Goal: Task Accomplishment & Management: Use online tool/utility

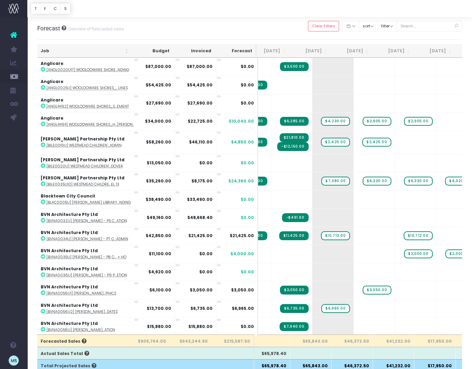
scroll to position [0, 62]
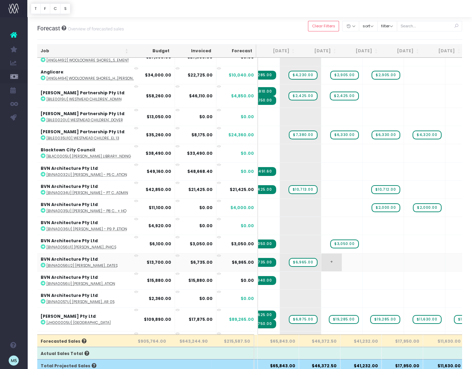
click at [322, 260] on span "+" at bounding box center [332, 263] width 21 height 18
click at [322, 261] on span "+" at bounding box center [332, 263] width 21 height 18
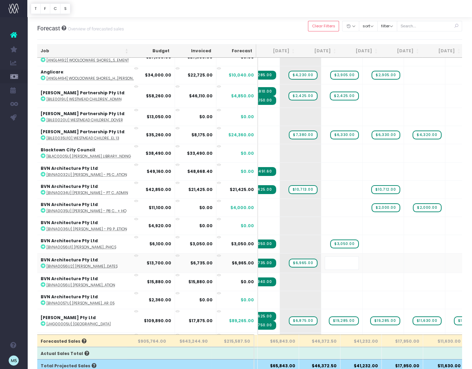
click at [325, 261] on input "text" at bounding box center [342, 264] width 34 height 14
click at [325, 263] on input "text" at bounding box center [342, 264] width 34 height 14
click at [325, 262] on input "text" at bounding box center [342, 264] width 34 height 14
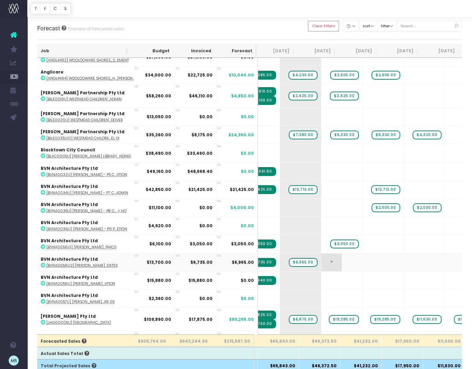
click at [322, 260] on span "+" at bounding box center [332, 263] width 21 height 18
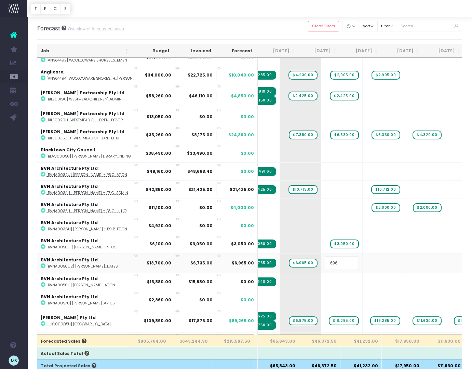
type input "6965"
click at [382, 264] on body "Oh my... this is bad. [PERSON_NAME] wasn't able to load this page. Please conta…" at bounding box center [236, 184] width 472 height 369
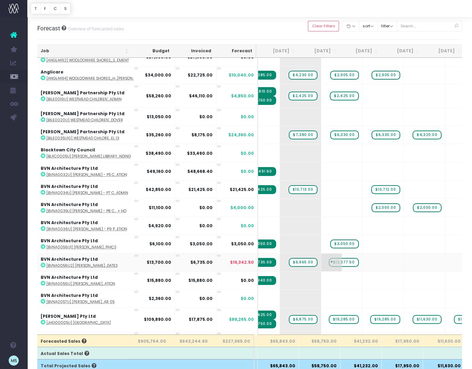
click at [322, 260] on span "+" at bounding box center [332, 263] width 21 height 18
click at [329, 260] on span "$12,377.50" at bounding box center [344, 262] width 30 height 9
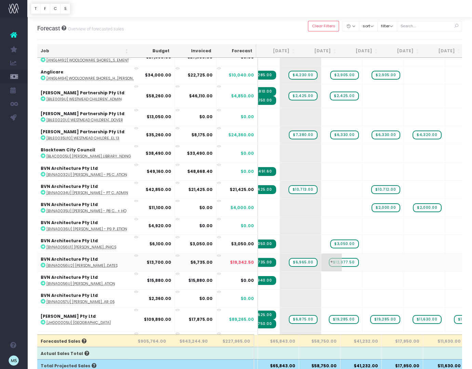
click at [329, 261] on span "$12,377.50" at bounding box center [344, 262] width 30 height 9
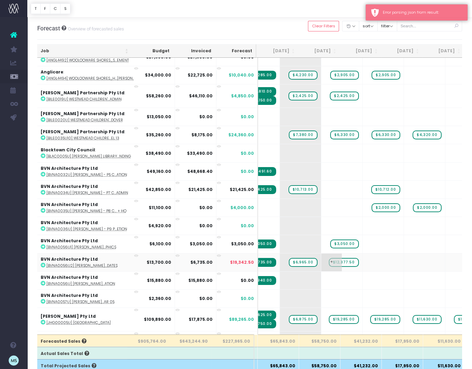
click at [329, 262] on span "$12,377.50" at bounding box center [344, 262] width 30 height 9
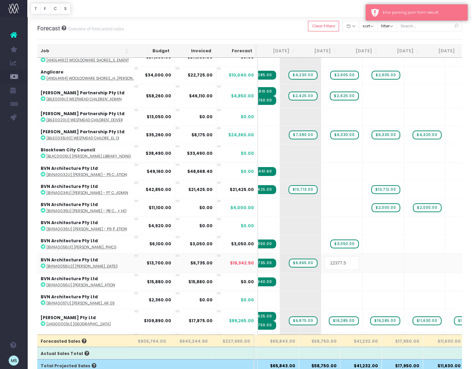
drag, startPoint x: 329, startPoint y: 262, endPoint x: 302, endPoint y: 261, distance: 27.0
click at [322, 261] on td "12377.5" at bounding box center [342, 262] width 41 height 19
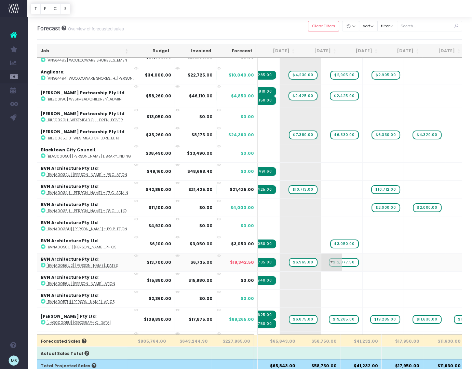
click at [329, 261] on span "$12,377.50" at bounding box center [344, 262] width 30 height 9
click at [322, 262] on span "+" at bounding box center [332, 263] width 21 height 18
click at [329, 260] on span "$12,377.50" at bounding box center [344, 262] width 30 height 9
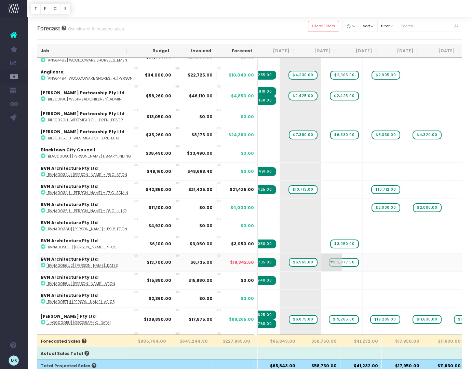
click at [329, 260] on span "$12,377.50" at bounding box center [344, 262] width 30 height 9
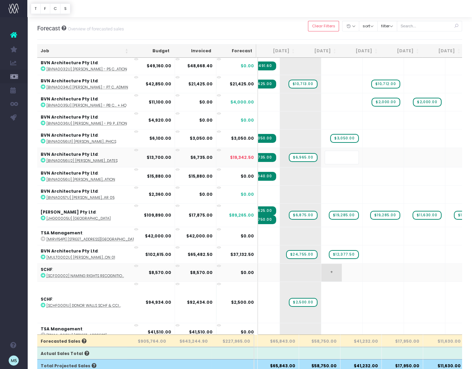
scroll to position [152, 83]
click at [150, 34] on body "Oh my... this is bad. [PERSON_NAME] wasn't able to load this page. Please conta…" at bounding box center [236, 184] width 472 height 369
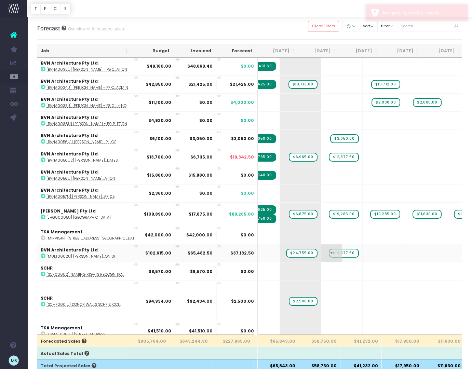
click at [329, 249] on span "$12,377.50" at bounding box center [344, 253] width 30 height 9
click at [329, 251] on span "$12,377.50" at bounding box center [344, 253] width 30 height 9
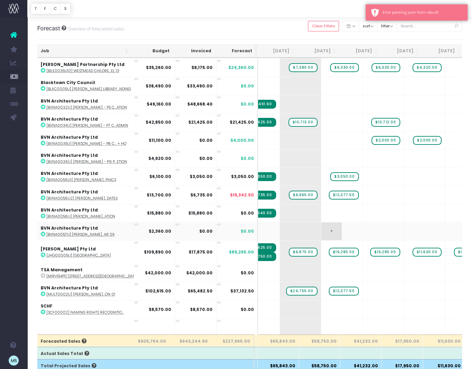
scroll to position [113, 83]
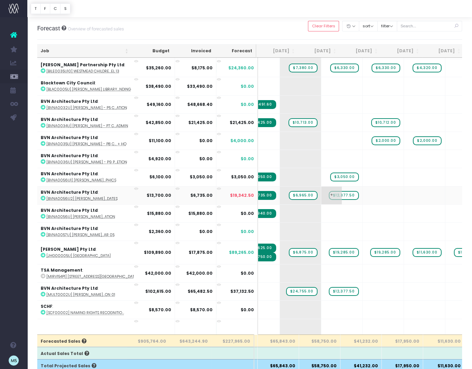
click at [329, 193] on span "$12,377.50" at bounding box center [344, 195] width 30 height 9
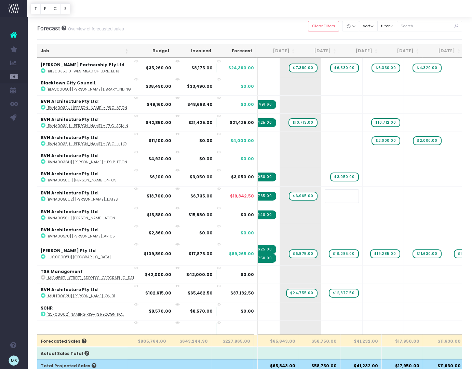
click at [290, 13] on div at bounding box center [249, 8] width 445 height 17
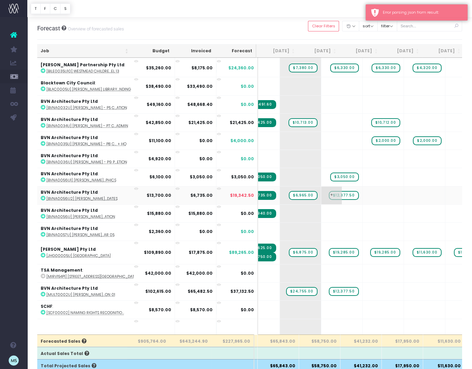
click at [329, 195] on span "$12,377.50" at bounding box center [344, 195] width 30 height 9
click at [329, 194] on span "$12,377.50" at bounding box center [344, 195] width 30 height 9
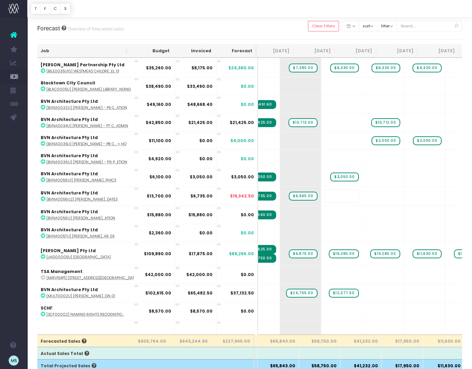
click at [283, 9] on div at bounding box center [249, 8] width 445 height 17
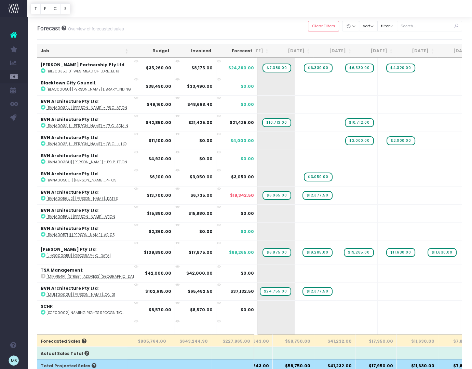
scroll to position [113, 116]
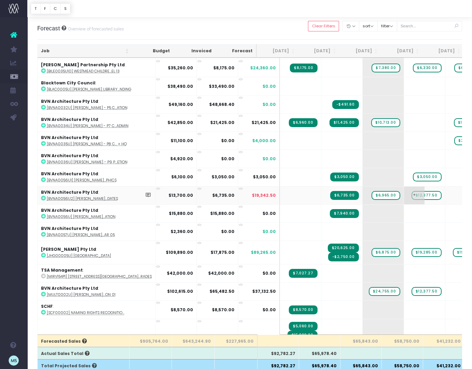
click at [413, 195] on span "$12,377.50" at bounding box center [427, 195] width 30 height 9
click at [412, 194] on span "$12,377.50" at bounding box center [427, 195] width 30 height 9
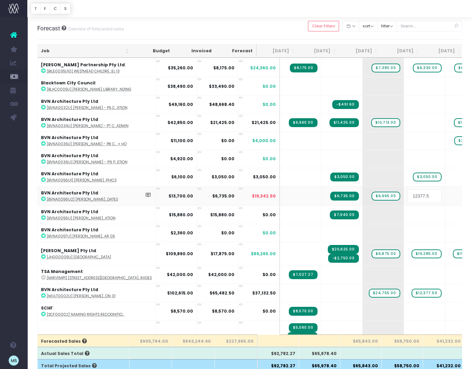
click at [353, 5] on div at bounding box center [249, 8] width 445 height 17
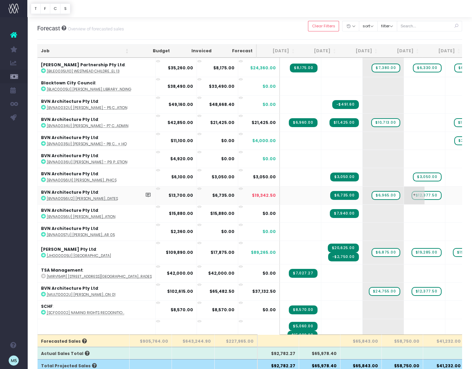
click at [412, 193] on span "$12,377.50" at bounding box center [427, 195] width 30 height 9
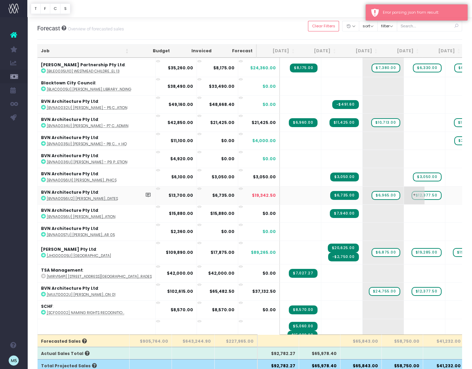
click at [412, 194] on span "$12,377.50" at bounding box center [427, 195] width 30 height 9
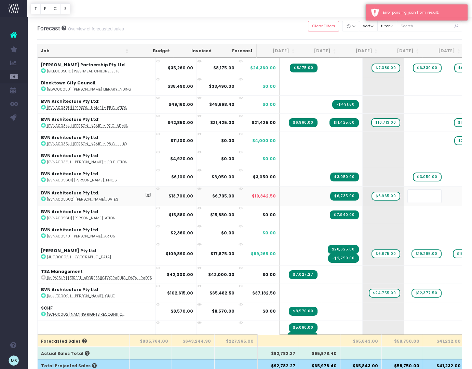
click at [313, 1] on div at bounding box center [249, 8] width 445 height 17
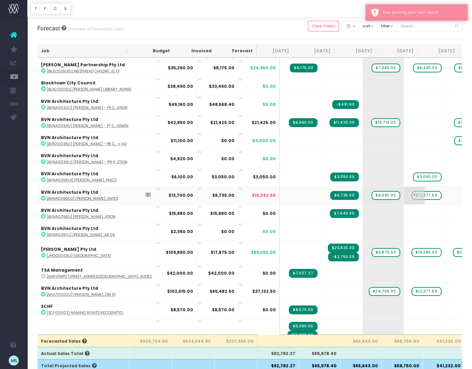
click at [412, 195] on span "$12,377.50" at bounding box center [427, 195] width 30 height 9
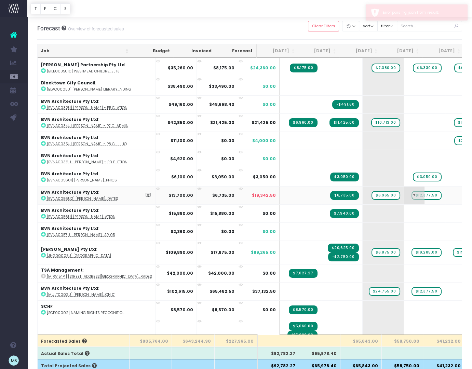
click at [412, 195] on span "$12,377.50" at bounding box center [427, 195] width 30 height 9
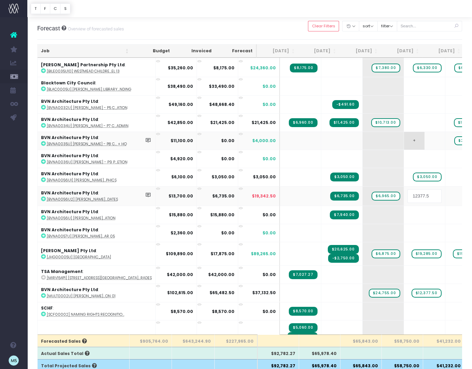
type input "0"
click at [373, 5] on div at bounding box center [249, 8] width 445 height 17
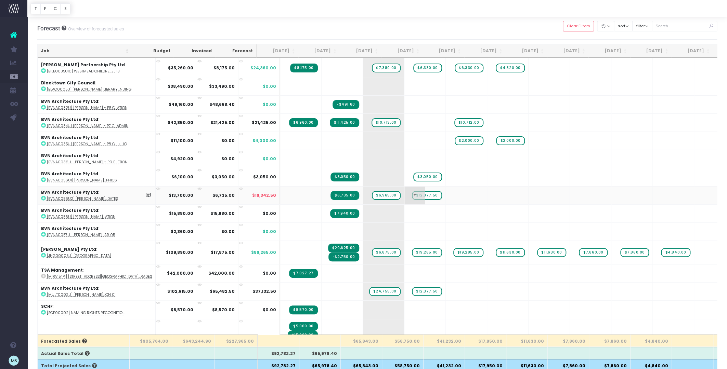
click at [404, 193] on span "+" at bounding box center [414, 196] width 21 height 18
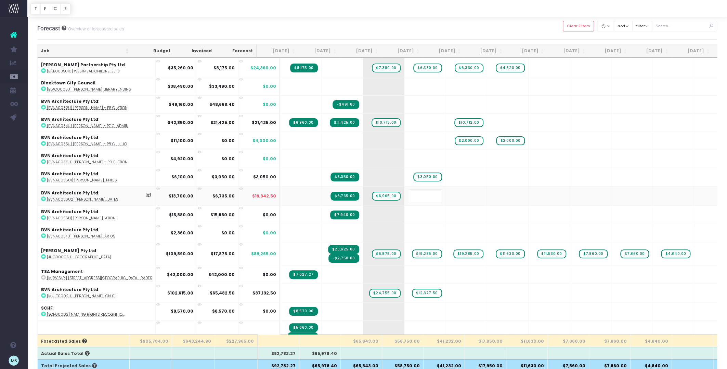
click at [375, 36] on div "Forecast Overview of forecasted sales Clear Filters Hide [DATE] [DATE] [DATE] […" at bounding box center [377, 28] width 680 height 23
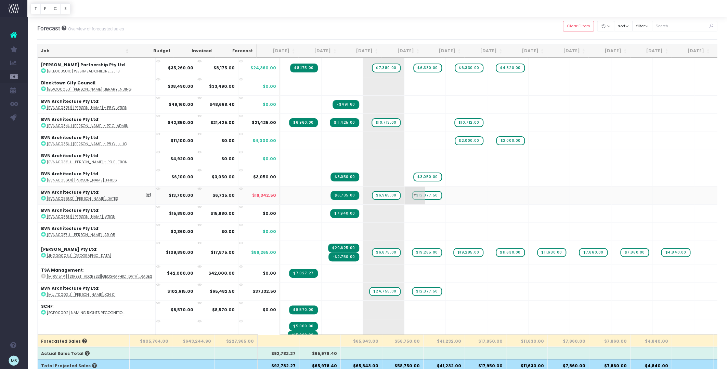
click at [412, 192] on span "$12,377.50" at bounding box center [427, 195] width 30 height 9
click at [404, 195] on span "+" at bounding box center [414, 196] width 21 height 18
click at [404, 194] on span "+" at bounding box center [414, 196] width 21 height 18
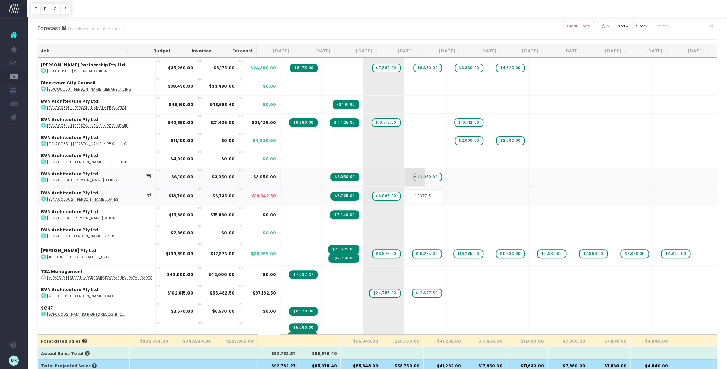
type input "1"
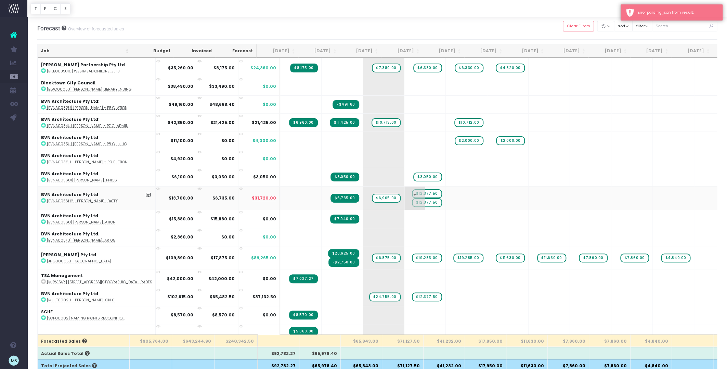
click at [412, 201] on span "$12,377.50" at bounding box center [427, 202] width 30 height 9
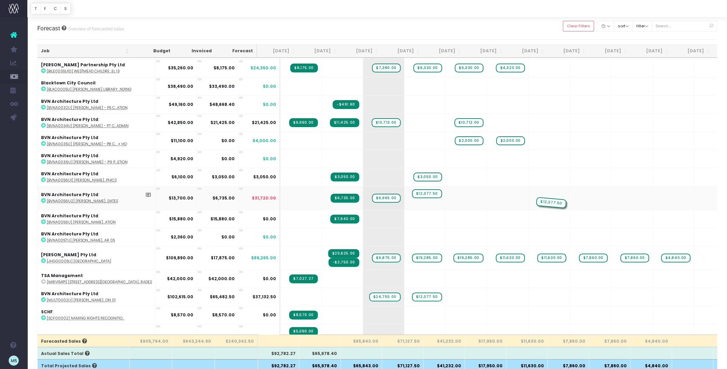
drag, startPoint x: 410, startPoint y: 201, endPoint x: 528, endPoint y: 193, distance: 118.3
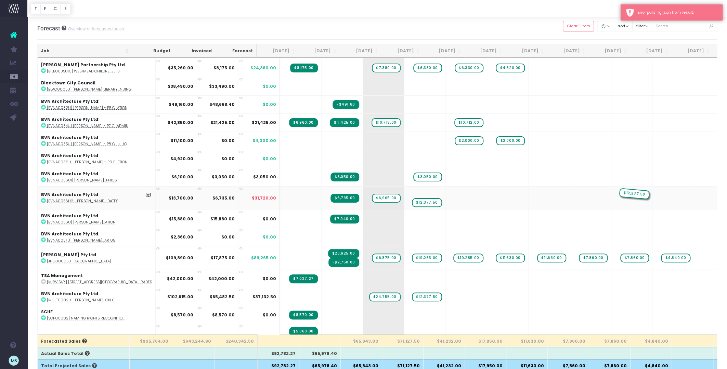
drag, startPoint x: 414, startPoint y: 194, endPoint x: 614, endPoint y: 189, distance: 200.5
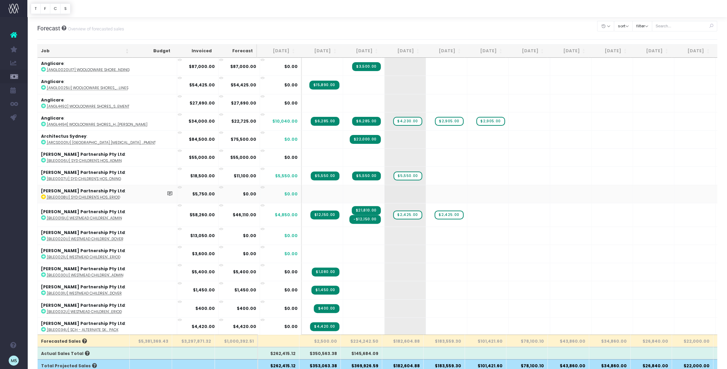
scroll to position [1, 0]
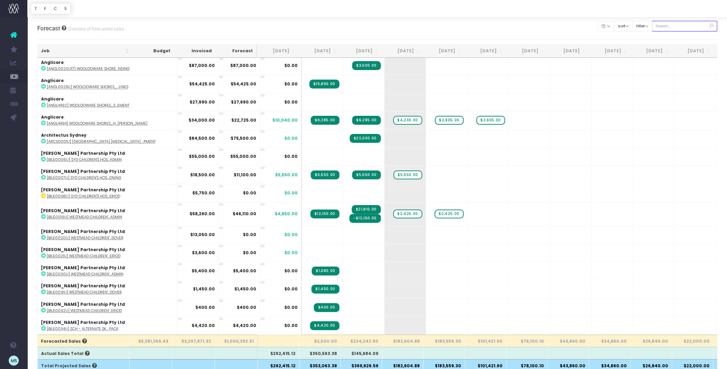
click at [677, 26] on input "text" at bounding box center [685, 26] width 66 height 11
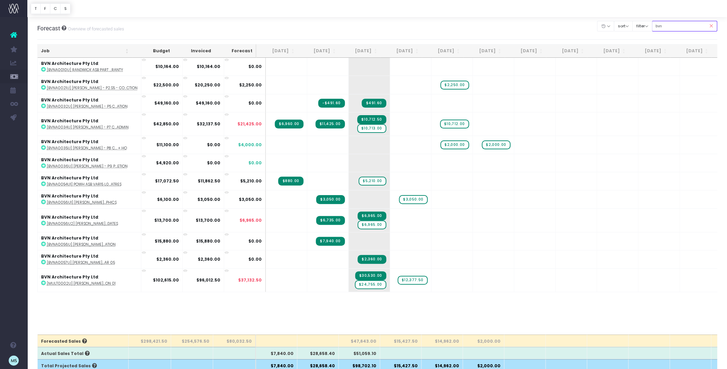
scroll to position [0, 0]
type input "bvn"
click at [367, 225] on span "$6,965.00" at bounding box center [371, 225] width 28 height 9
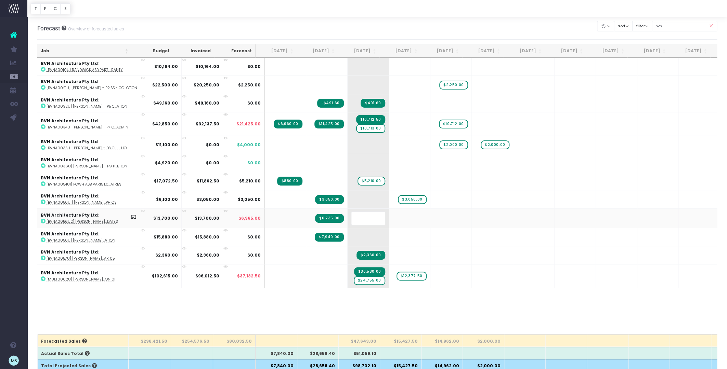
scroll to position [0, 1]
click at [352, 313] on body "Oh my... this is bad. [PERSON_NAME] wasn't able to load this page. Please conta…" at bounding box center [363, 184] width 727 height 369
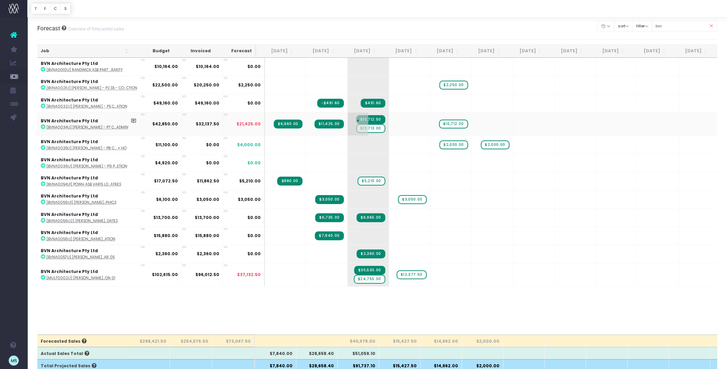
click at [365, 129] on span "$10,713.00" at bounding box center [370, 128] width 29 height 9
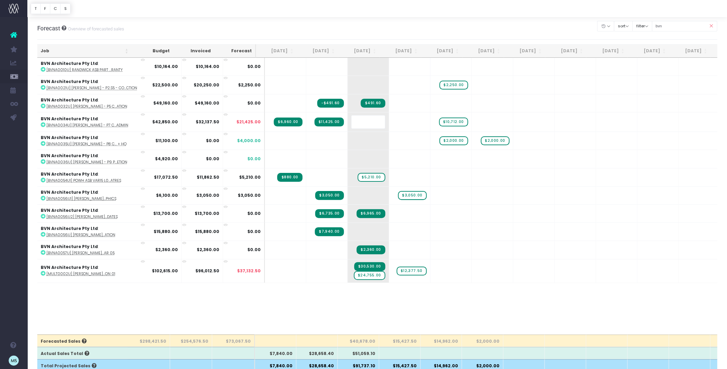
click at [400, 317] on body "Oh my... this is bad. [PERSON_NAME] wasn't able to load this page. Please conta…" at bounding box center [363, 184] width 727 height 369
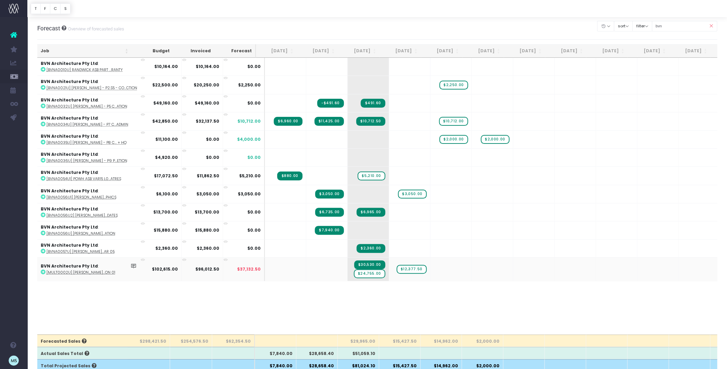
click at [45, 272] on td "BVN Architecture Pty Ltd : [MULT0002U] John Hunter Hospit...on 01" at bounding box center [89, 270] width 104 height 24
click at [44, 272] on icon at bounding box center [43, 272] width 5 height 5
click at [366, 270] on span "$24,755.00" at bounding box center [369, 274] width 31 height 9
click at [367, 300] on body "Oh my... this is bad. [PERSON_NAME] wasn't able to load this page. Please conta…" at bounding box center [363, 184] width 727 height 369
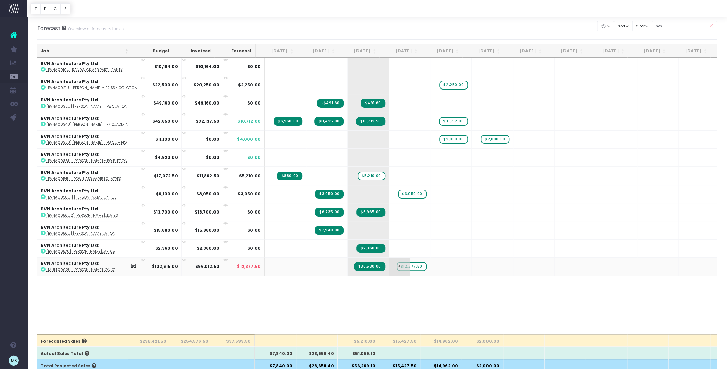
click at [405, 266] on span "$12,377.50" at bounding box center [411, 266] width 30 height 9
type input "6602.5"
click at [441, 314] on body "Oh my... this is bad. [PERSON_NAME] wasn't able to load this page. Please conta…" at bounding box center [363, 184] width 727 height 369
click at [182, 259] on icon at bounding box center [184, 260] width 4 height 4
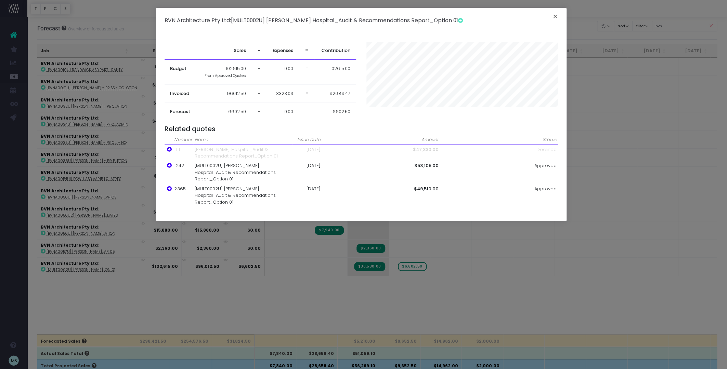
click at [556, 15] on button "×" at bounding box center [555, 17] width 14 height 11
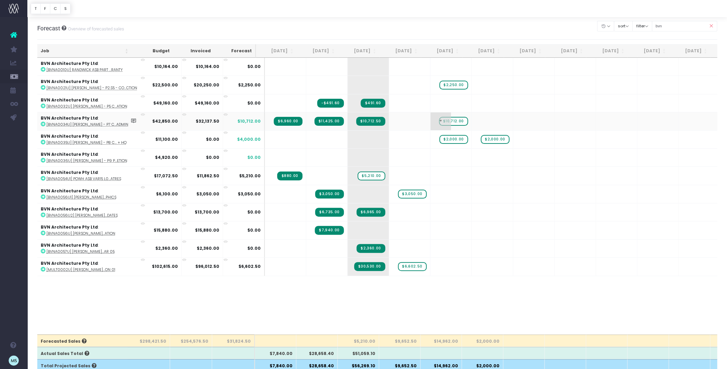
click at [443, 119] on span "$10,712.00" at bounding box center [453, 121] width 29 height 9
click at [444, 120] on span "$10,712.00" at bounding box center [453, 121] width 29 height 9
click at [393, 120] on span "+" at bounding box center [399, 122] width 21 height 18
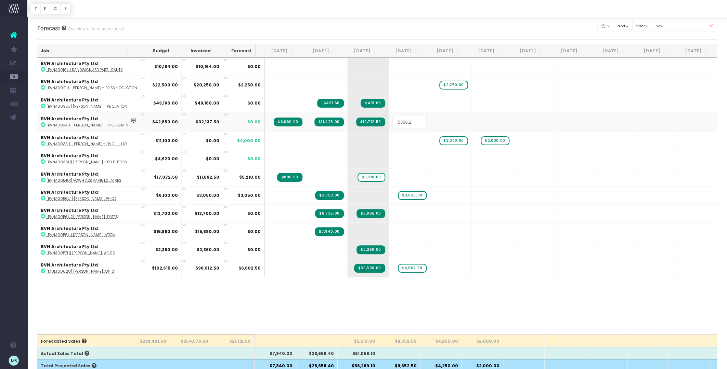
type input "5356.25"
click at [545, 284] on body "Oh my... this is bad. [PERSON_NAME] wasn't able to load this page. Please conta…" at bounding box center [363, 184] width 727 height 369
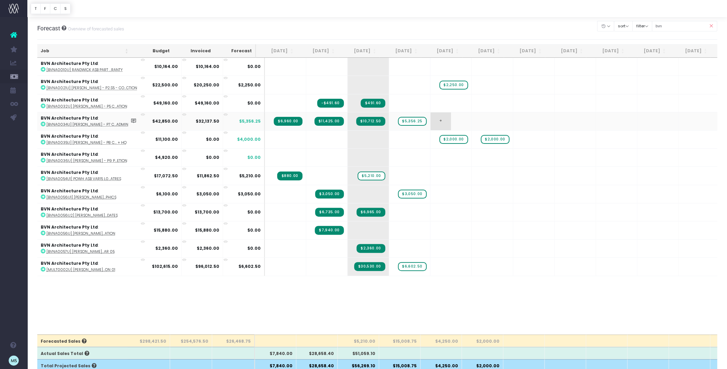
click at [430, 120] on span "+" at bounding box center [440, 122] width 21 height 18
click at [431, 119] on span "+" at bounding box center [440, 122] width 21 height 18
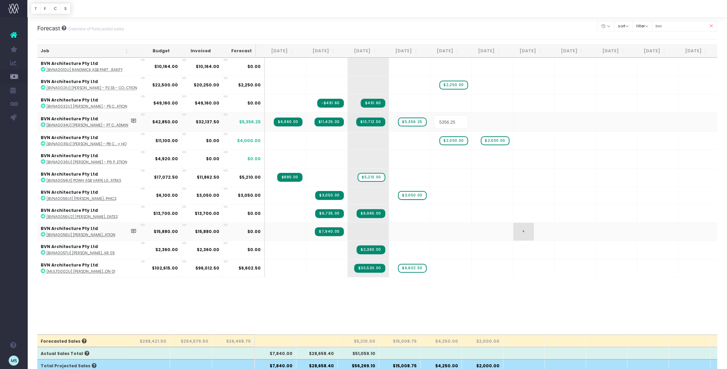
click at [537, 222] on body "Oh my... this is bad. [PERSON_NAME] wasn't able to load this page. Please conta…" at bounding box center [363, 184] width 727 height 369
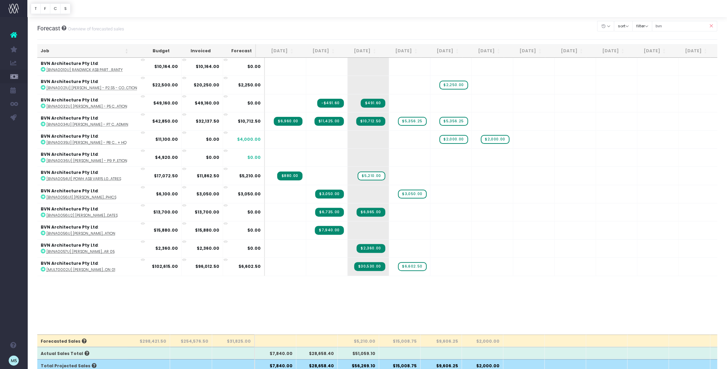
click at [710, 26] on icon at bounding box center [711, 26] width 12 height 14
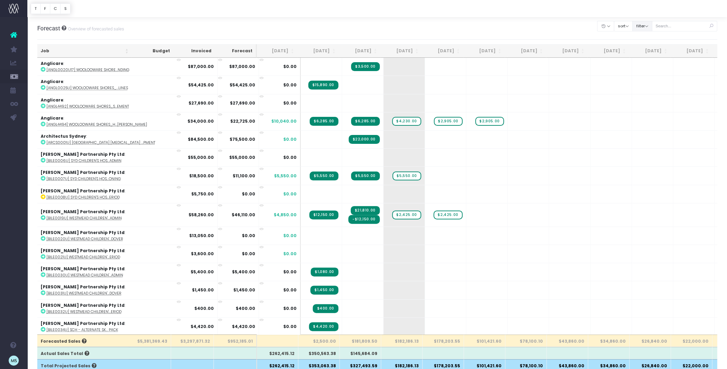
click at [652, 27] on button "filter" at bounding box center [642, 26] width 20 height 11
click at [645, 48] on span at bounding box center [642, 47] width 6 height 6
click at [651, 48] on input "All" at bounding box center [651, 46] width 4 height 4
checkbox input "false"
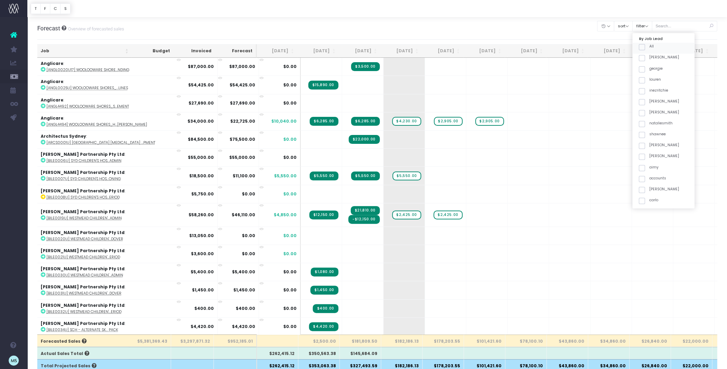
checkbox input "false"
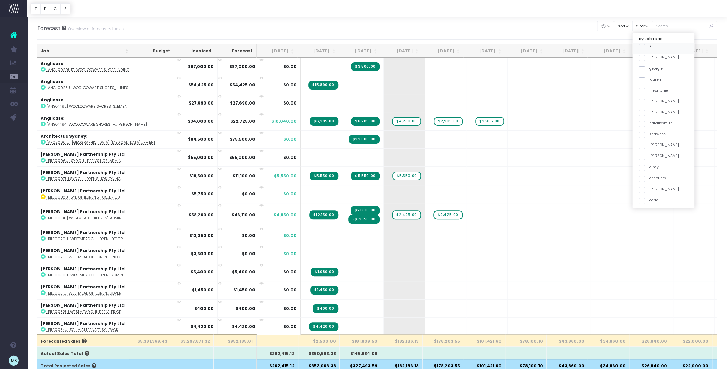
checkbox input "false"
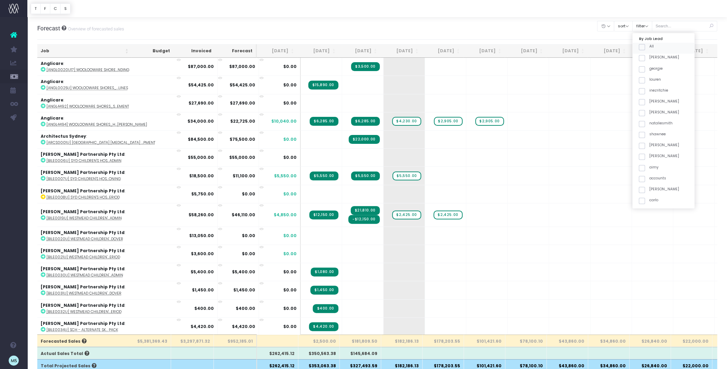
checkbox input "false"
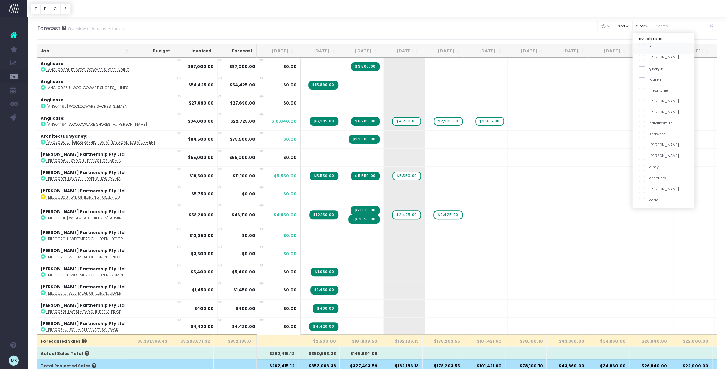
checkbox input "false"
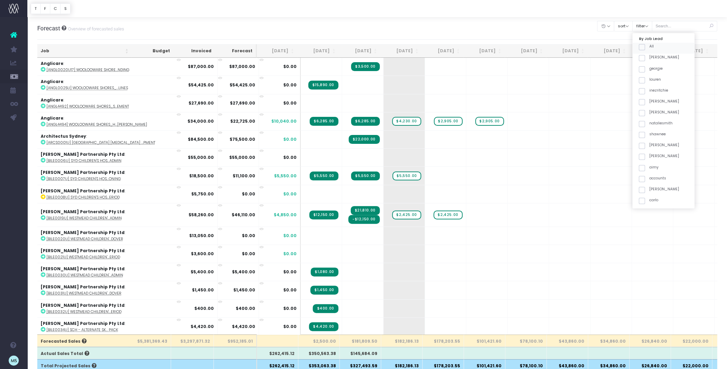
checkbox input "false"
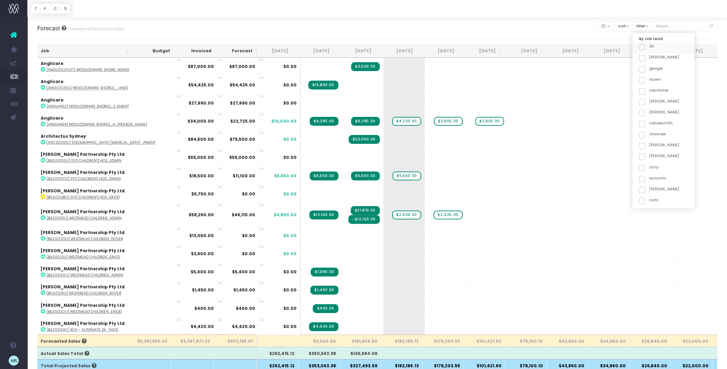
checkbox input "false"
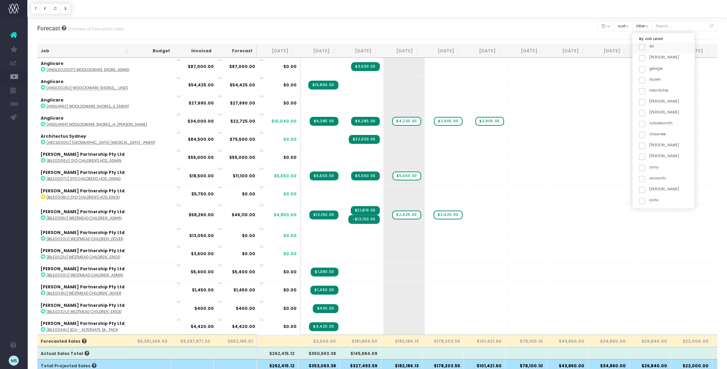
checkbox input "false"
click at [645, 191] on span at bounding box center [642, 192] width 6 height 6
click at [652, 191] on input "maha" at bounding box center [651, 191] width 4 height 4
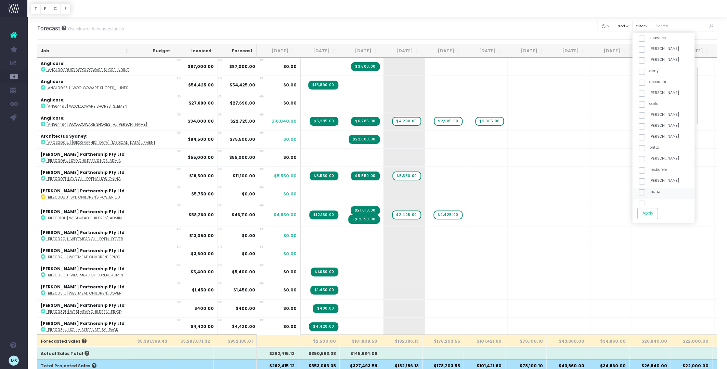
checkbox input "true"
click at [655, 215] on button "Apply" at bounding box center [647, 213] width 21 height 11
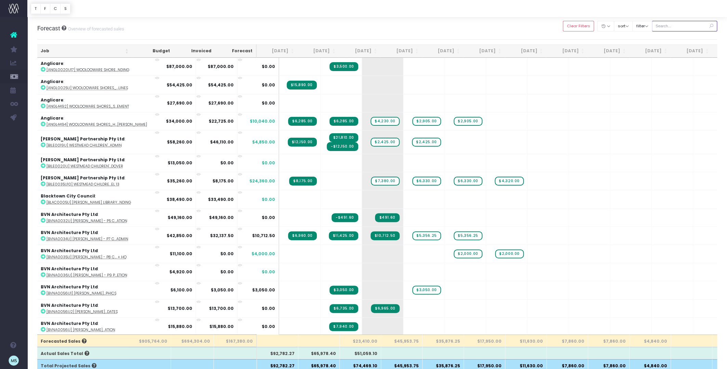
click at [681, 25] on input "text" at bounding box center [685, 26] width 66 height 11
type input "john hunter"
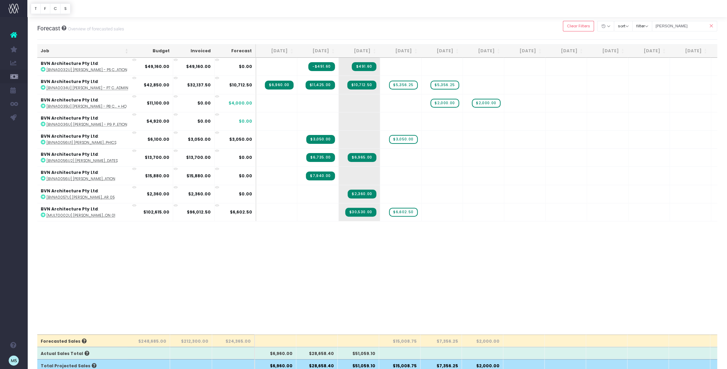
click at [710, 26] on icon at bounding box center [711, 26] width 12 height 14
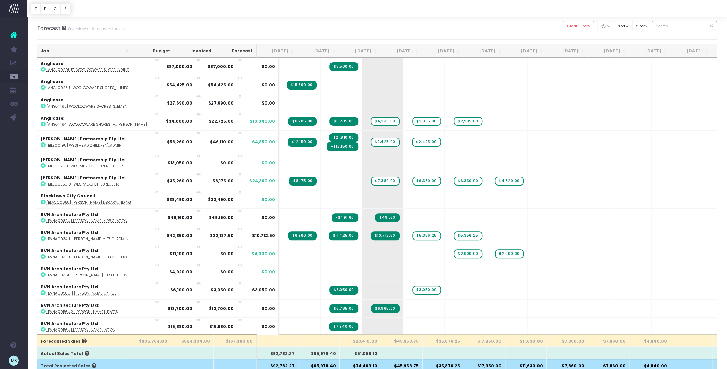
click at [684, 26] on input "text" at bounding box center [685, 26] width 66 height 11
type input "westmead"
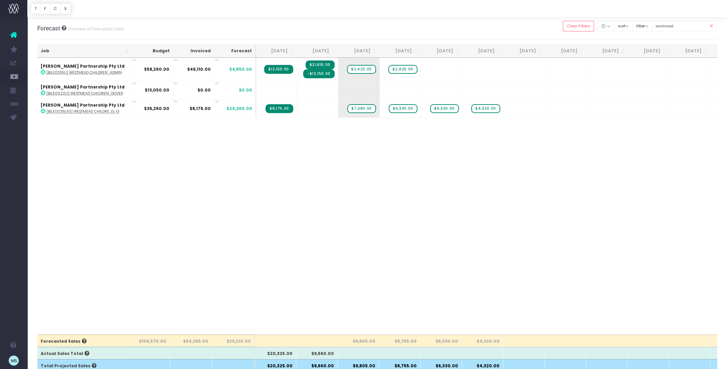
click at [368, 166] on div "Job Budget Invoiced Forecast Jun 25 Jul 25 Aug 25 Sep 25 Oct 25 Nov 25 Dec 25 J…" at bounding box center [377, 196] width 680 height 277
click at [710, 26] on icon at bounding box center [711, 26] width 12 height 14
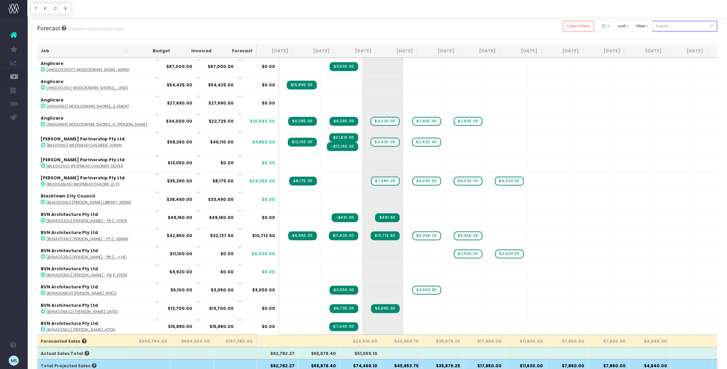
click at [687, 27] on input "text" at bounding box center [685, 26] width 66 height 11
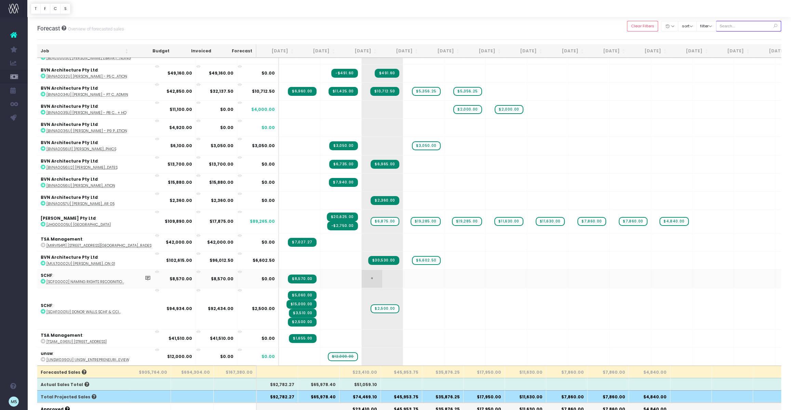
scroll to position [146, 1]
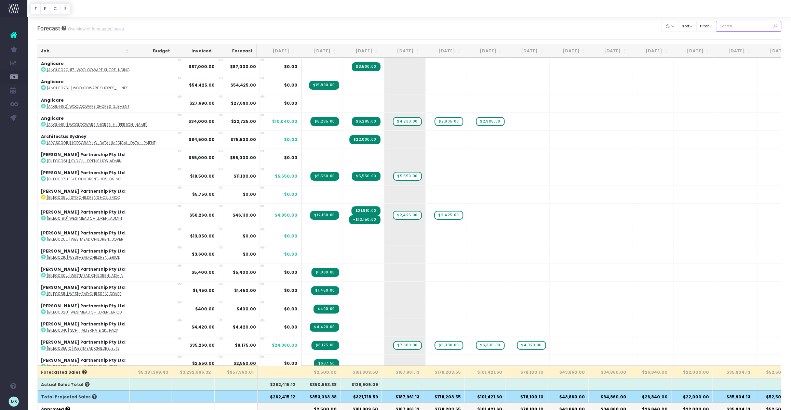
click at [744, 27] on input "text" at bounding box center [749, 26] width 66 height 11
type input "john hunter"
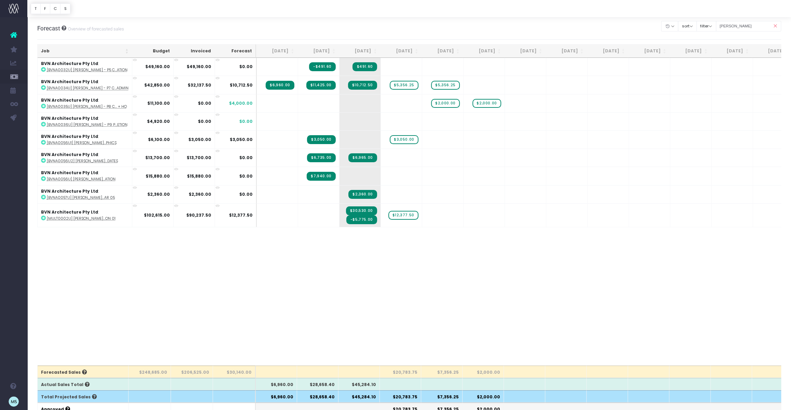
click at [121, 252] on div "Job Budget Invoiced Forecast Jun 25 Jul 25 Aug 25 Sep 25 Oct 25 Nov 25 Dec 25 J…" at bounding box center [409, 211] width 745 height 307
click at [383, 254] on div "Job Budget Invoiced Forecast Jun 25 Jul 25 Aug 25 Sep 25 Oct 25 Nov 25 Dec 25 J…" at bounding box center [409, 211] width 745 height 307
click at [362, 290] on div "Job Budget Invoiced Forecast Jun 25 Jul 25 Aug 25 Sep 25 Oct 25 Nov 25 Dec 25 J…" at bounding box center [409, 211] width 745 height 307
click at [66, 288] on div "Job Budget Invoiced Forecast Jun 25 Jul 25 Aug 25 Sep 25 Oct 25 Nov 25 Dec 25 J…" at bounding box center [409, 211] width 745 height 307
click at [258, 283] on div "Job Budget Invoiced Forecast Jun 25 Jul 25 Aug 25 Sep 25 Oct 25 Nov 25 Dec 25 J…" at bounding box center [409, 211] width 745 height 307
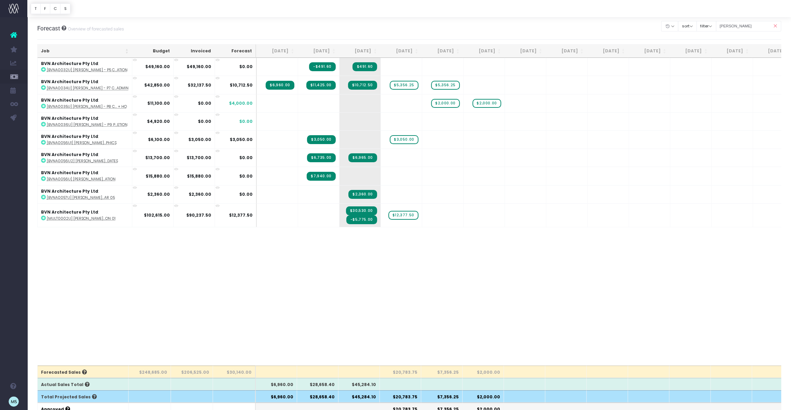
click at [226, 316] on div "Job Budget Invoiced Forecast Jun 25 Jul 25 Aug 25 Sep 25 Oct 25 Nov 25 Dec 25 J…" at bounding box center [409, 211] width 745 height 307
